Goal: Task Accomplishment & Management: Manage account settings

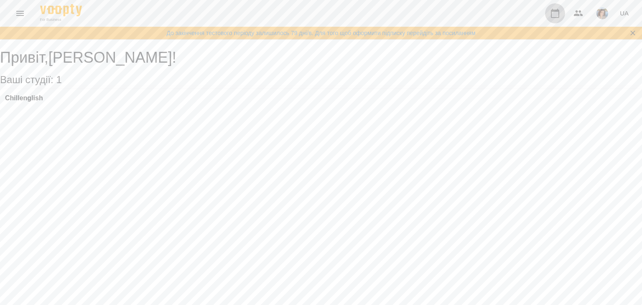
click at [556, 13] on icon "button" at bounding box center [555, 13] width 10 height 10
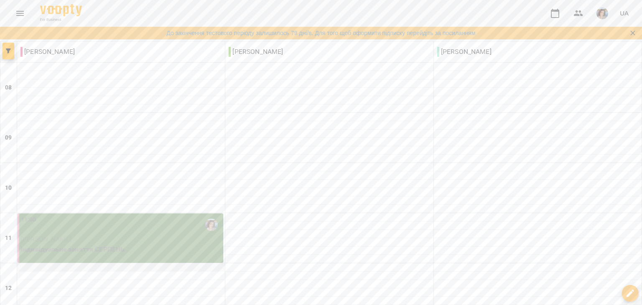
scroll to position [125, 0]
click at [163, 234] on p "[PERSON_NAME]" at bounding box center [121, 239] width 200 height 10
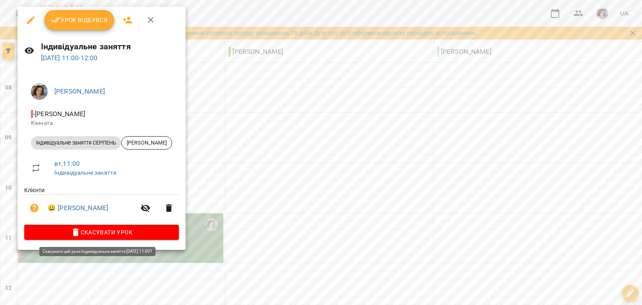
click at [132, 232] on span "Скасувати Урок" at bounding box center [101, 232] width 141 height 10
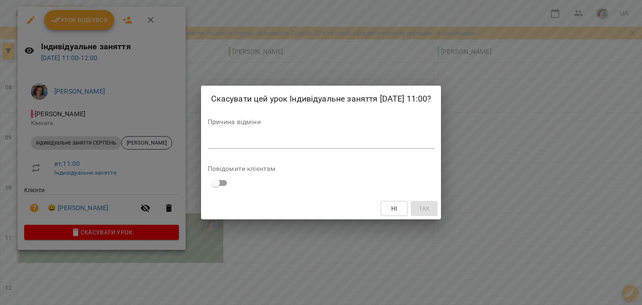
click at [305, 144] on textarea at bounding box center [321, 142] width 227 height 8
click at [246, 146] on textarea at bounding box center [321, 142] width 227 height 8
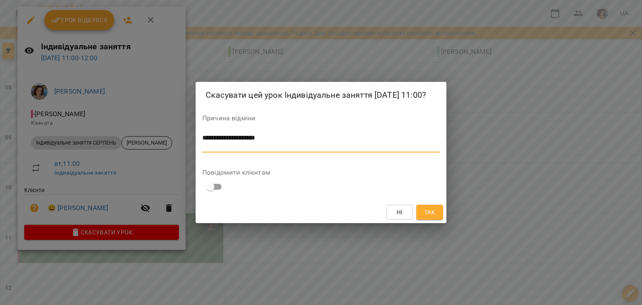
scroll to position [0, 0]
type textarea "**********"
click at [428, 216] on span "Так" at bounding box center [429, 212] width 11 height 10
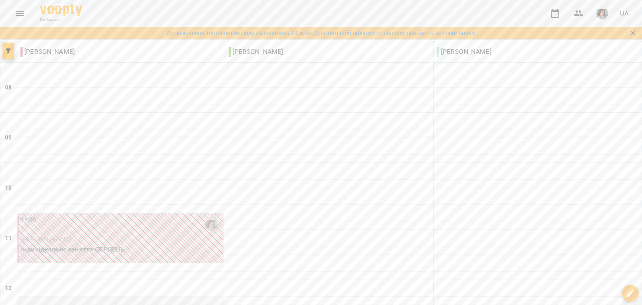
scroll to position [251, 0]
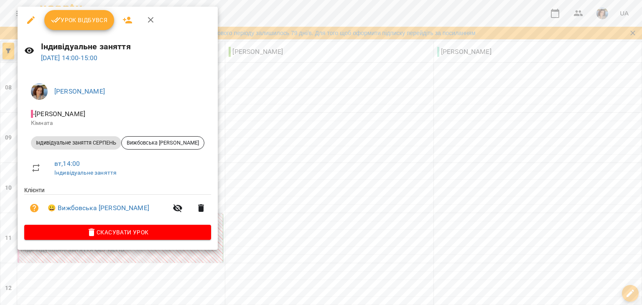
click at [292, 152] on div at bounding box center [321, 152] width 642 height 305
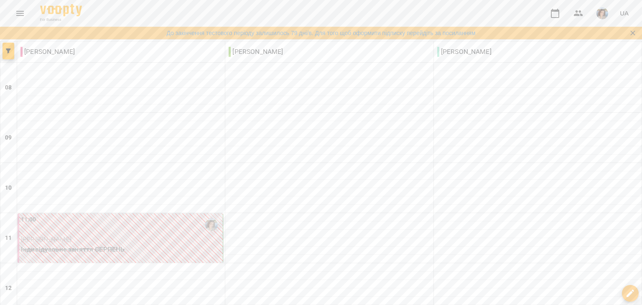
scroll to position [414, 0]
